Goal: Learn about a topic

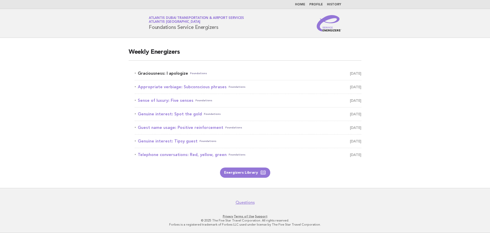
click at [179, 74] on link "Graciousness: I apologize Foundations [DATE]" at bounding box center [248, 73] width 227 height 7
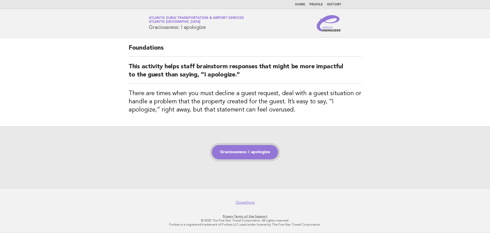
click at [252, 154] on link "Graciousness: I apologize" at bounding box center [245, 152] width 66 height 14
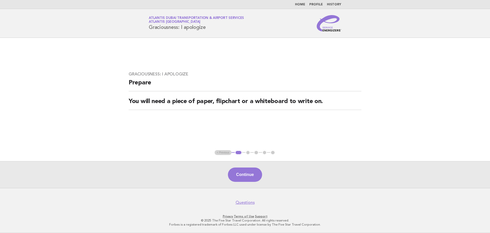
click at [251, 174] on button "Continue" at bounding box center [245, 174] width 34 height 14
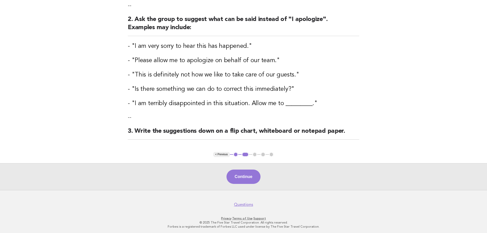
scroll to position [88, 0]
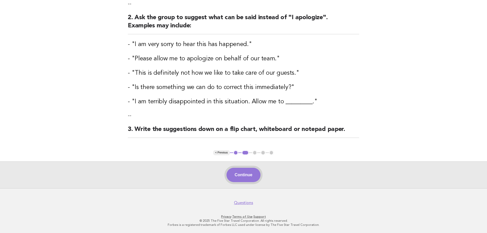
click at [240, 172] on button "Continue" at bounding box center [243, 175] width 34 height 14
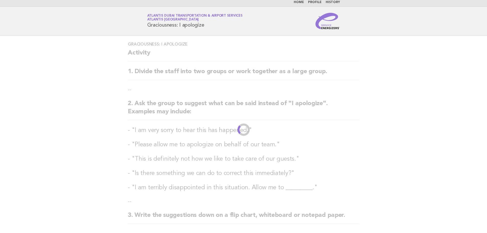
scroll to position [0, 0]
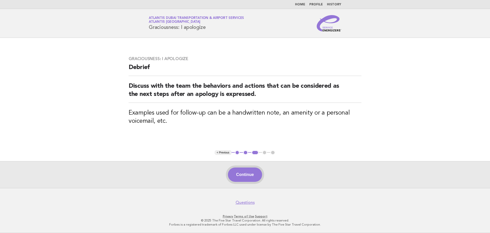
click at [248, 172] on button "Continue" at bounding box center [245, 174] width 34 height 14
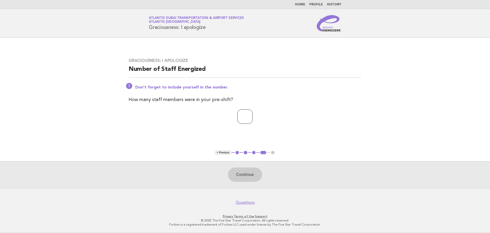
click at [241, 123] on input "number" at bounding box center [245, 116] width 15 height 14
type input "*"
click at [235, 173] on button "Continue" at bounding box center [245, 174] width 34 height 14
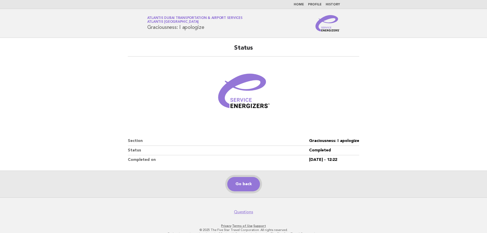
click at [241, 181] on link "Go back" at bounding box center [243, 184] width 33 height 14
